Goal: Find specific page/section: Find specific page/section

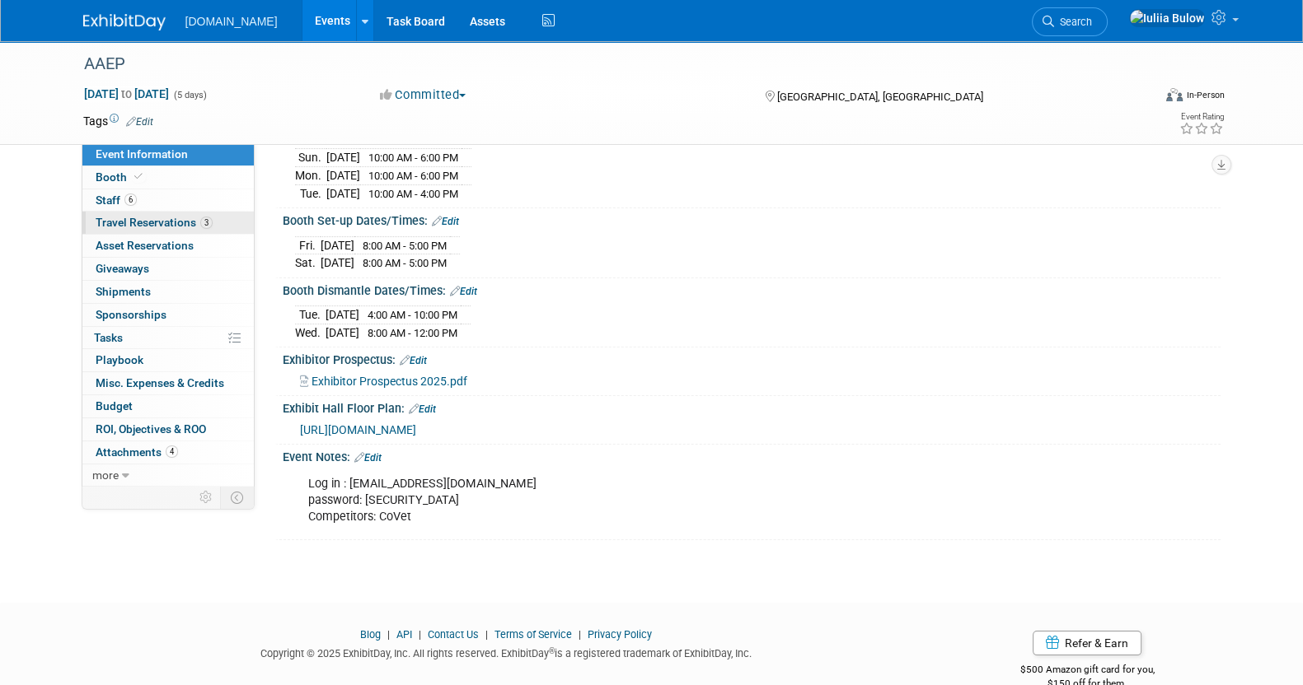
click at [177, 221] on span "Travel Reservations 3" at bounding box center [154, 222] width 117 height 13
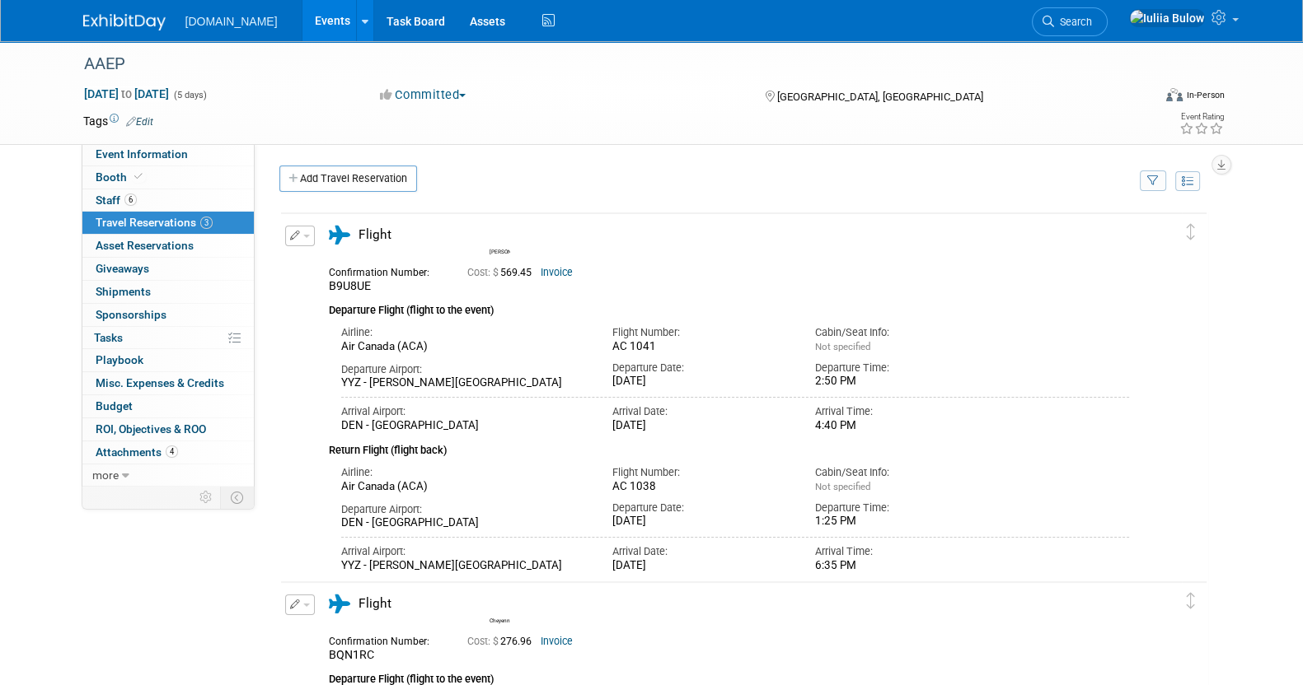
click at [302, 26] on link "Events" at bounding box center [332, 20] width 60 height 41
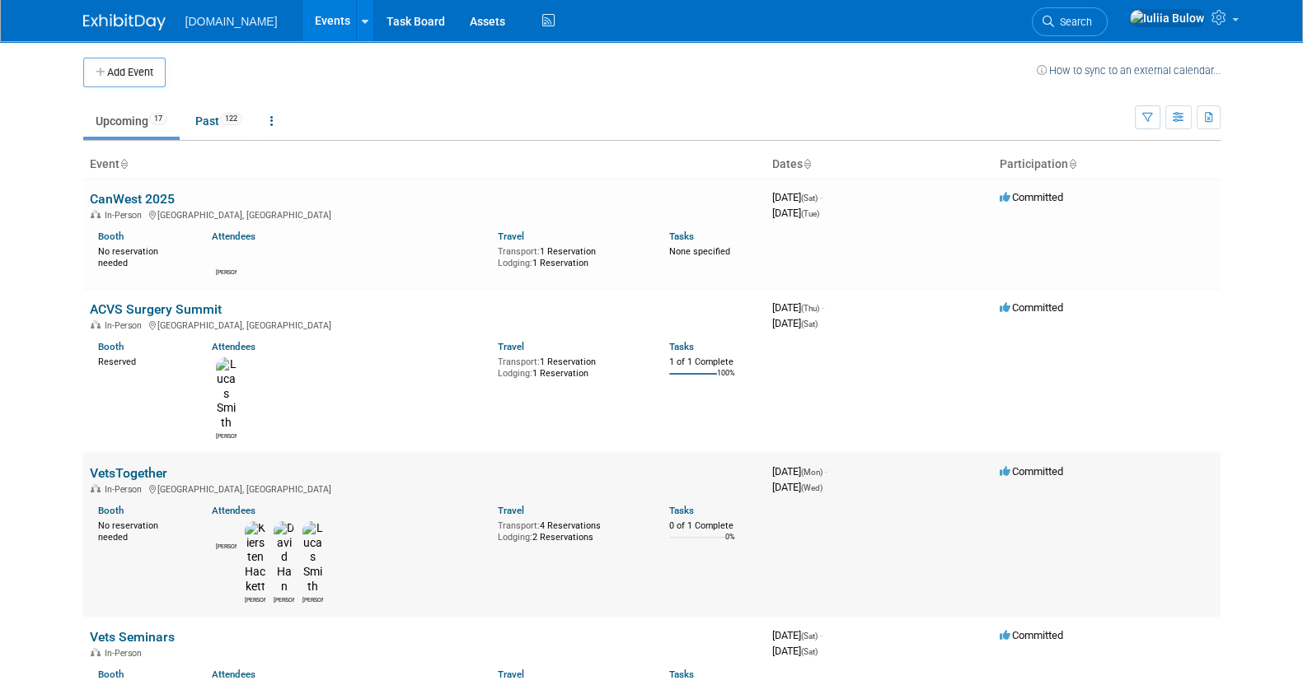
click at [126, 507] on td "VetsTogether In-Person New Orleans, LA Booth No reservation needed Attendees Sh…" at bounding box center [424, 589] width 682 height 164
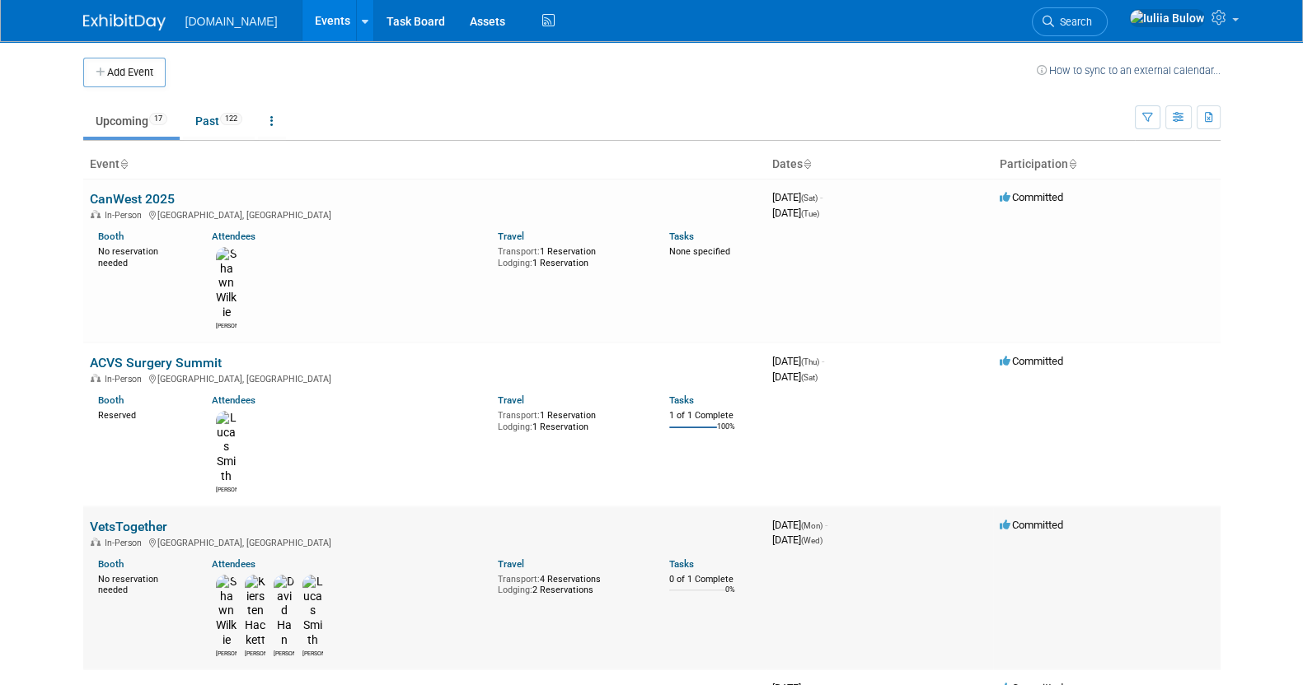
click at [110, 519] on link "VetsTogether" at bounding box center [128, 527] width 77 height 16
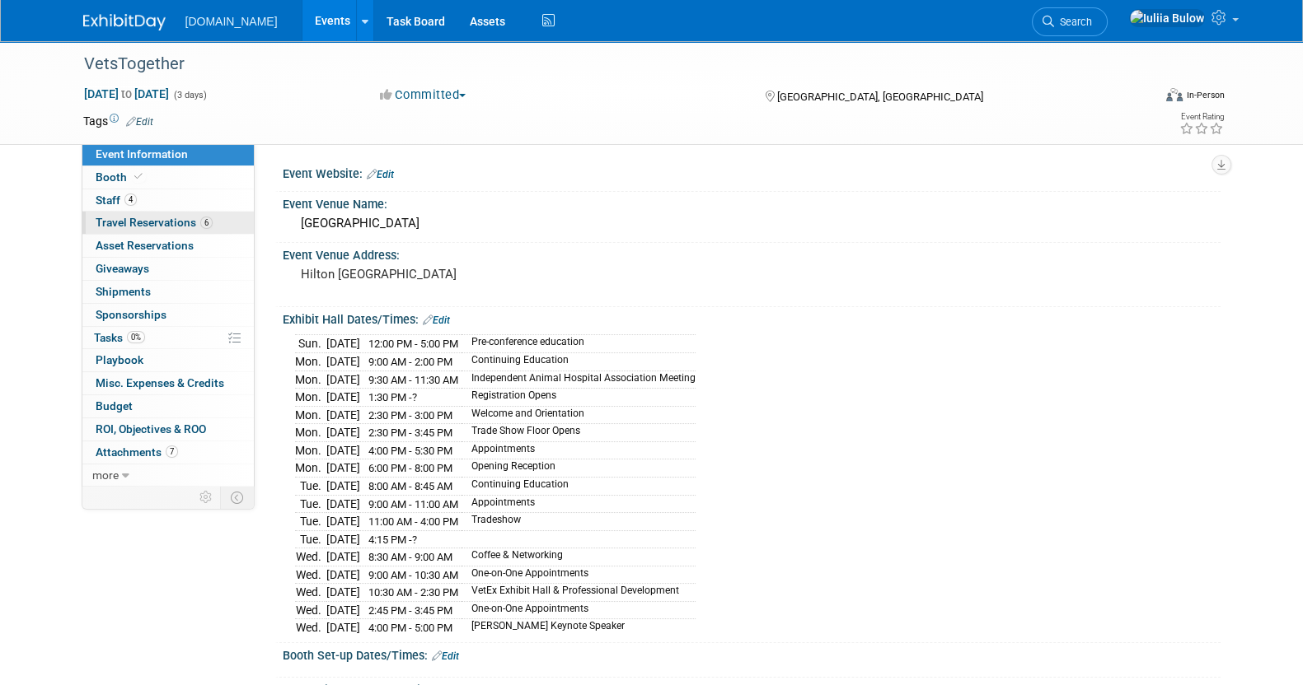
click at [155, 217] on span "Travel Reservations 6" at bounding box center [154, 222] width 117 height 13
